Goal: Information Seeking & Learning: Check status

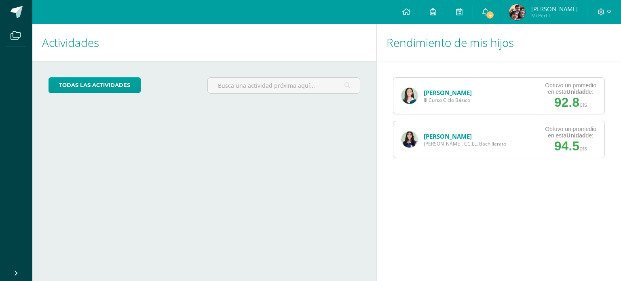
click at [452, 93] on link "[PERSON_NAME]" at bounding box center [448, 93] width 48 height 8
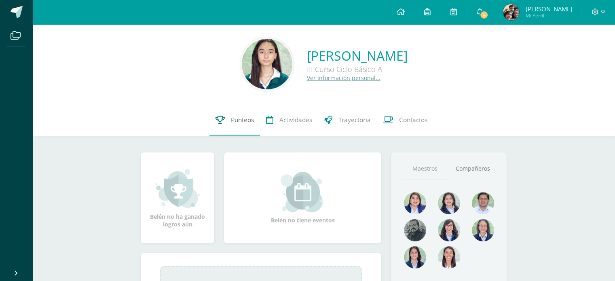
click at [246, 118] on span "Punteos" at bounding box center [242, 120] width 23 height 8
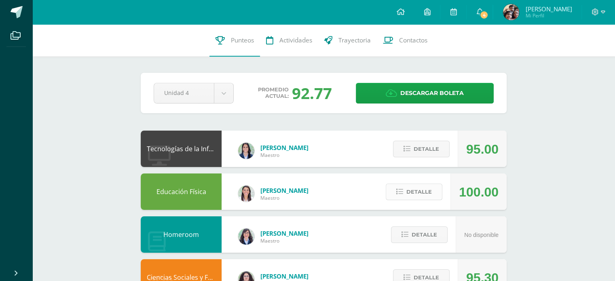
click at [414, 186] on span "Detalle" at bounding box center [418, 191] width 25 height 15
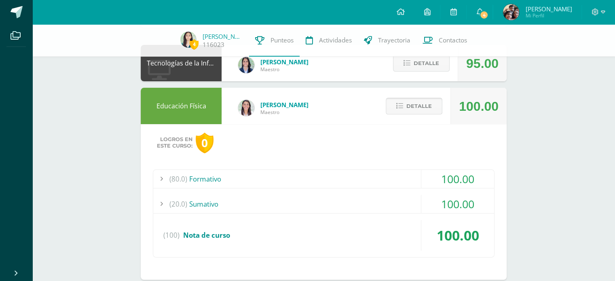
scroll to position [82, 0]
click at [293, 186] on div "(80.0) Formativo" at bounding box center [323, 179] width 341 height 18
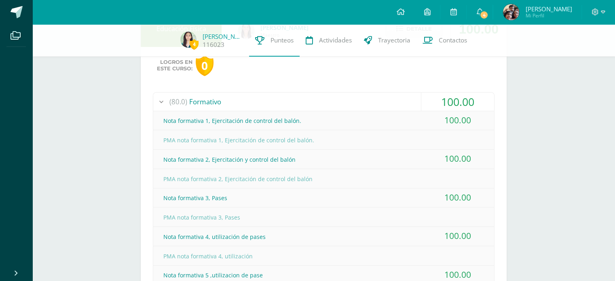
scroll to position [159, 0]
click at [344, 98] on div "(80.0) Formativo" at bounding box center [323, 102] width 341 height 18
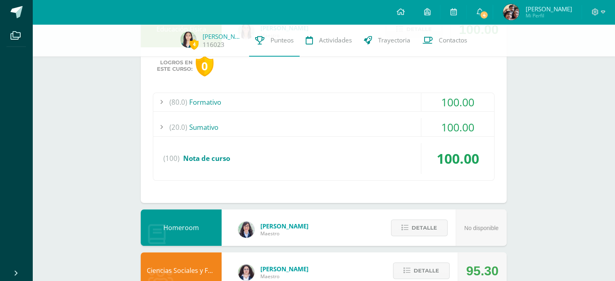
click at [332, 134] on div "(20.0) Sumativo" at bounding box center [323, 127] width 341 height 18
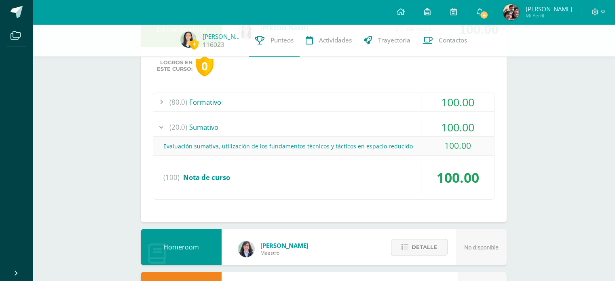
click at [310, 127] on div "(20.0) Sumativo" at bounding box center [323, 127] width 341 height 18
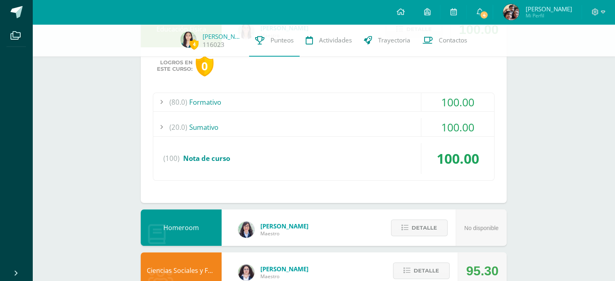
scroll to position [108, 0]
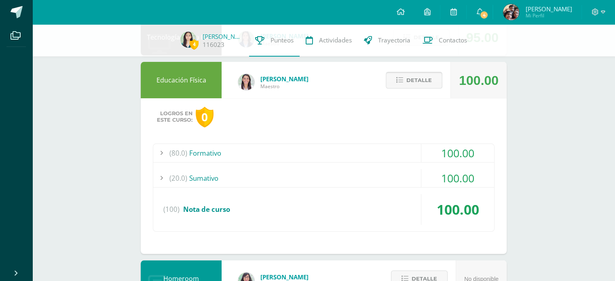
click at [423, 80] on span "Detalle" at bounding box center [418, 80] width 25 height 15
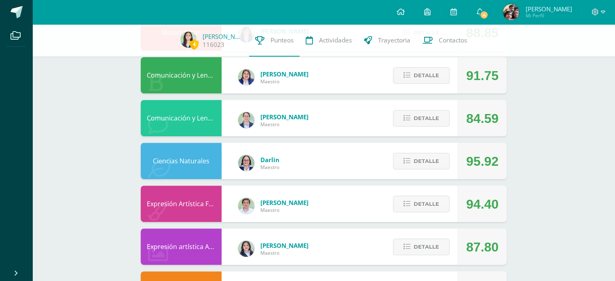
scroll to position [371, 0]
